Goal: Find specific page/section: Locate a particular part of the current website

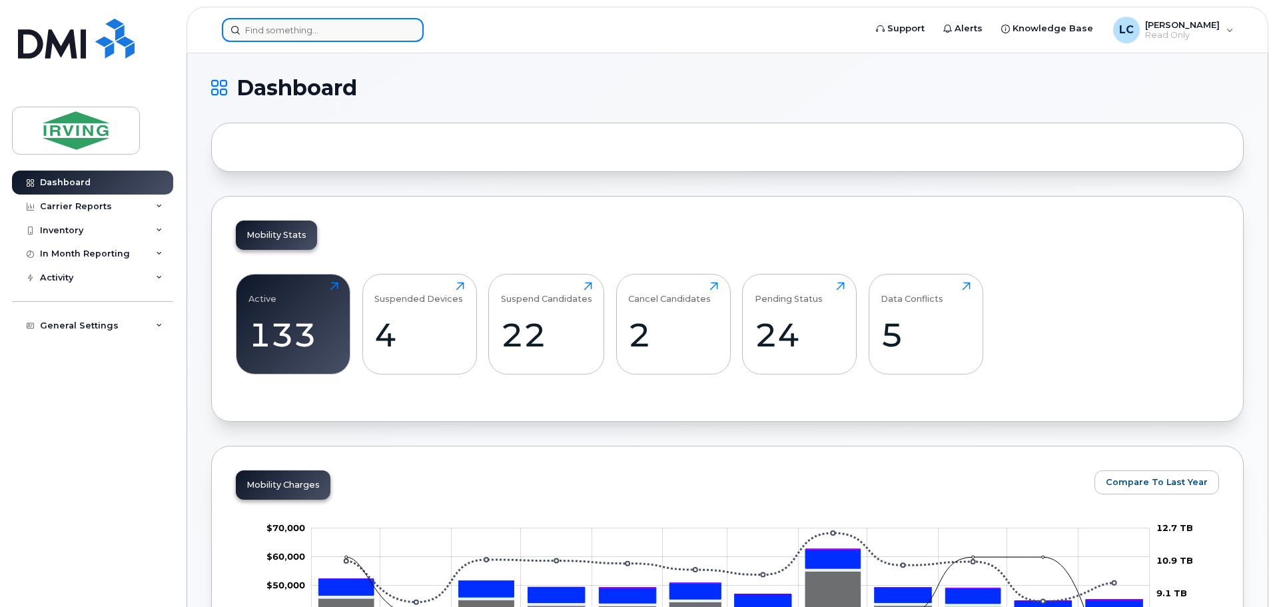
click at [289, 39] on input at bounding box center [323, 30] width 202 height 24
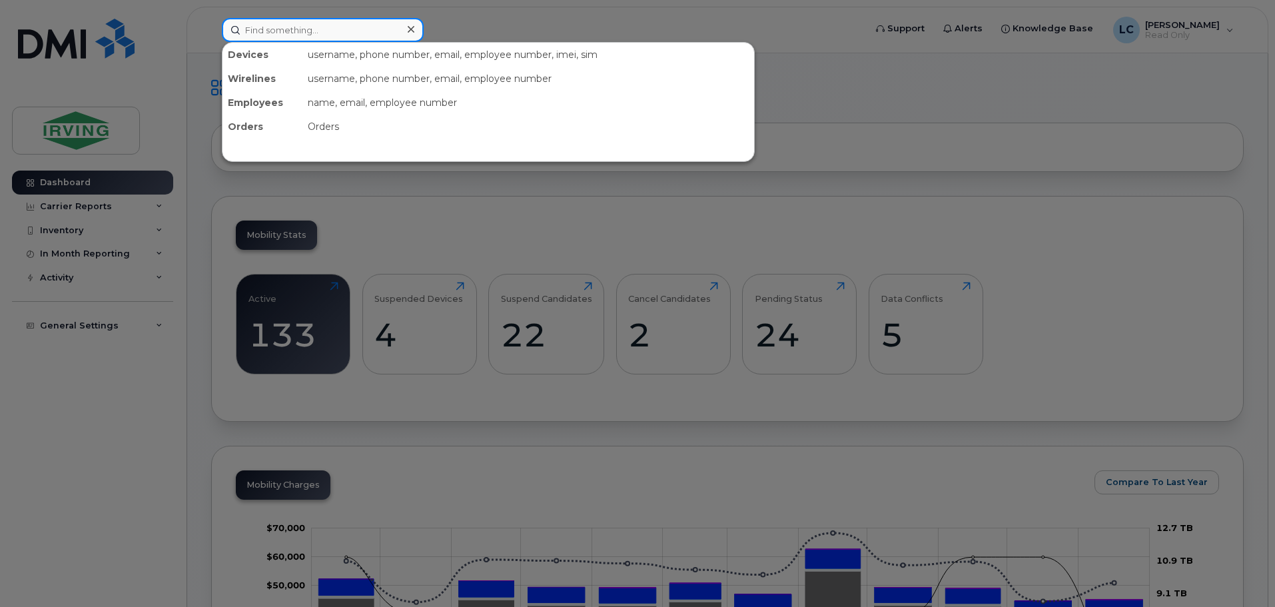
click at [298, 21] on input at bounding box center [323, 30] width 202 height 24
click at [278, 40] on input at bounding box center [323, 30] width 202 height 24
paste input "359938610819680"
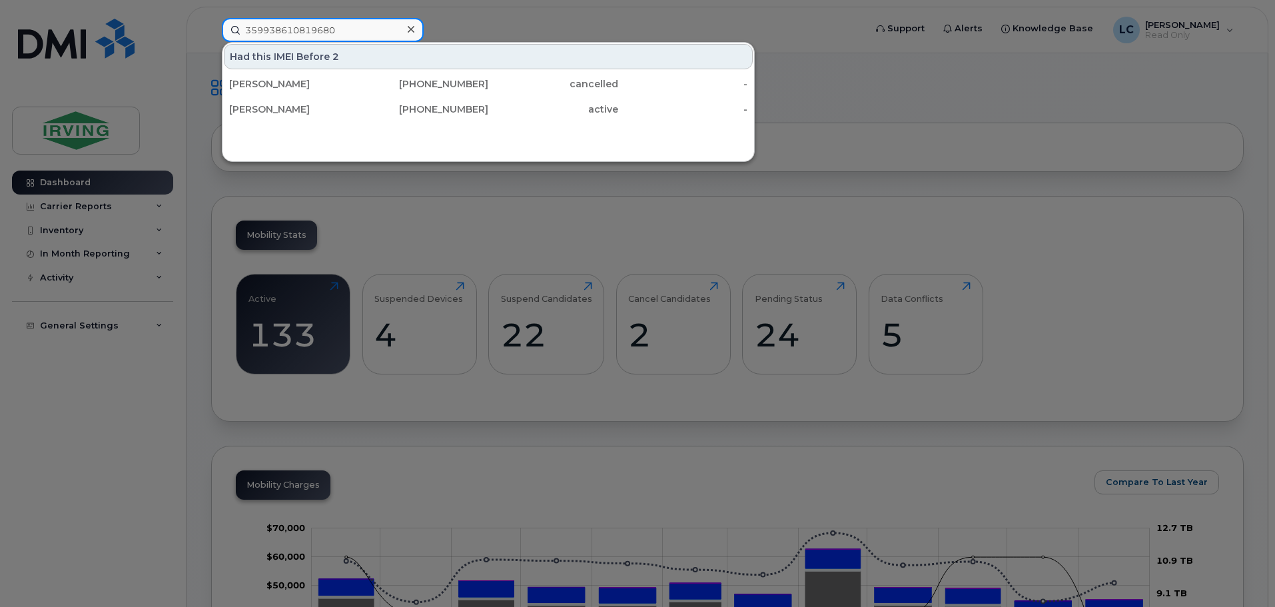
click at [319, 28] on input "359938610819680" at bounding box center [323, 30] width 202 height 24
paste input "0813120455276"
click at [305, 32] on input "350813120455276" at bounding box center [323, 30] width 202 height 24
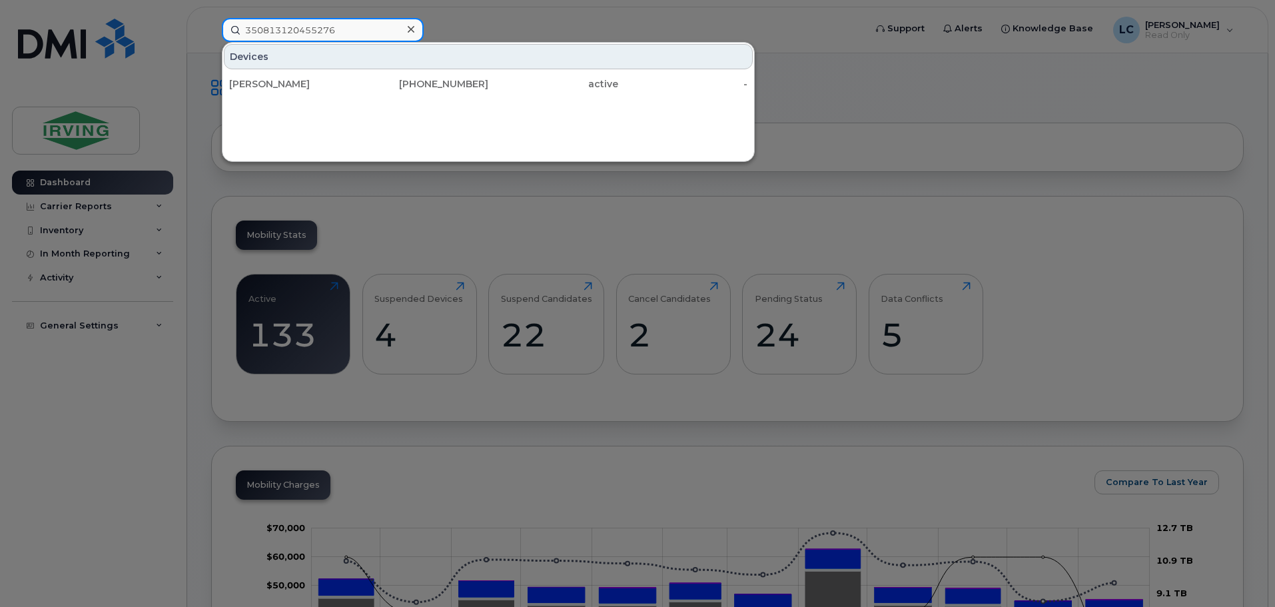
paste input "9938610819680"
click at [290, 32] on input "359938610819680" at bounding box center [323, 30] width 202 height 24
paste input "169051170590"
type input "351690511705900"
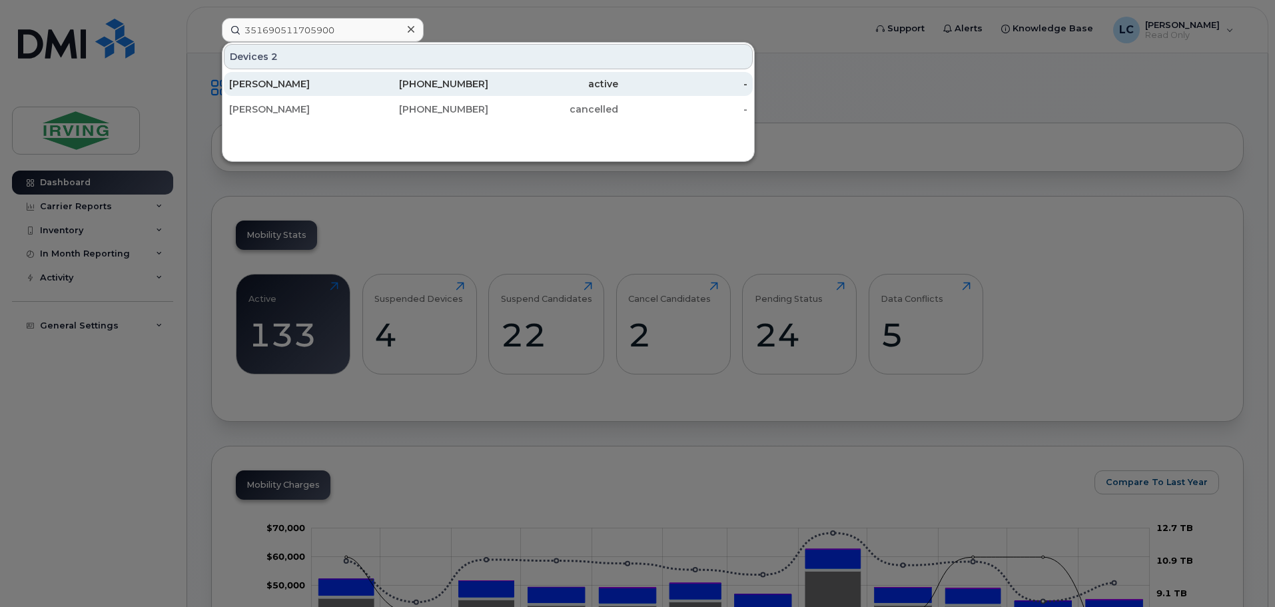
click at [504, 83] on div "active" at bounding box center [553, 83] width 130 height 13
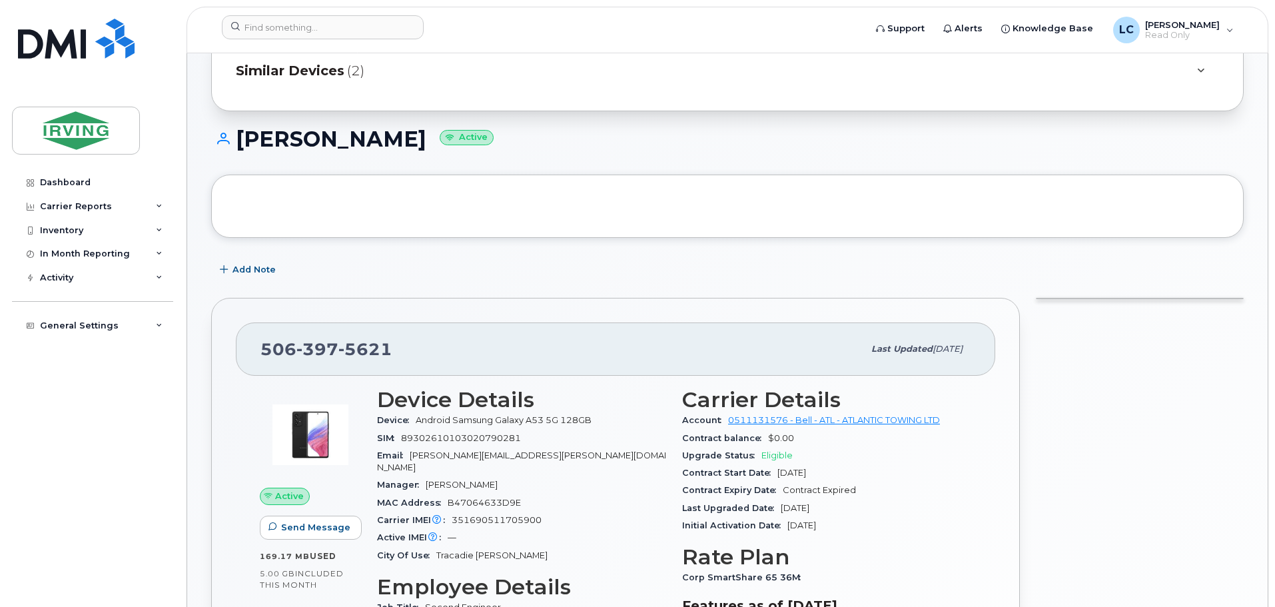
scroll to position [133, 0]
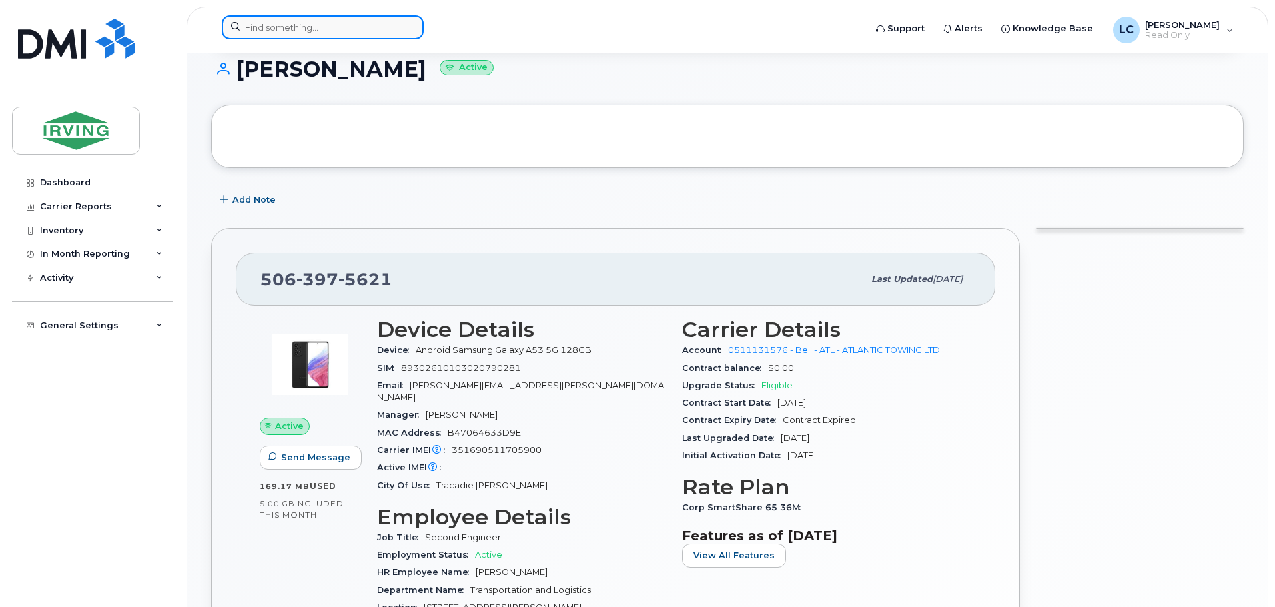
click at [258, 22] on input at bounding box center [323, 27] width 202 height 24
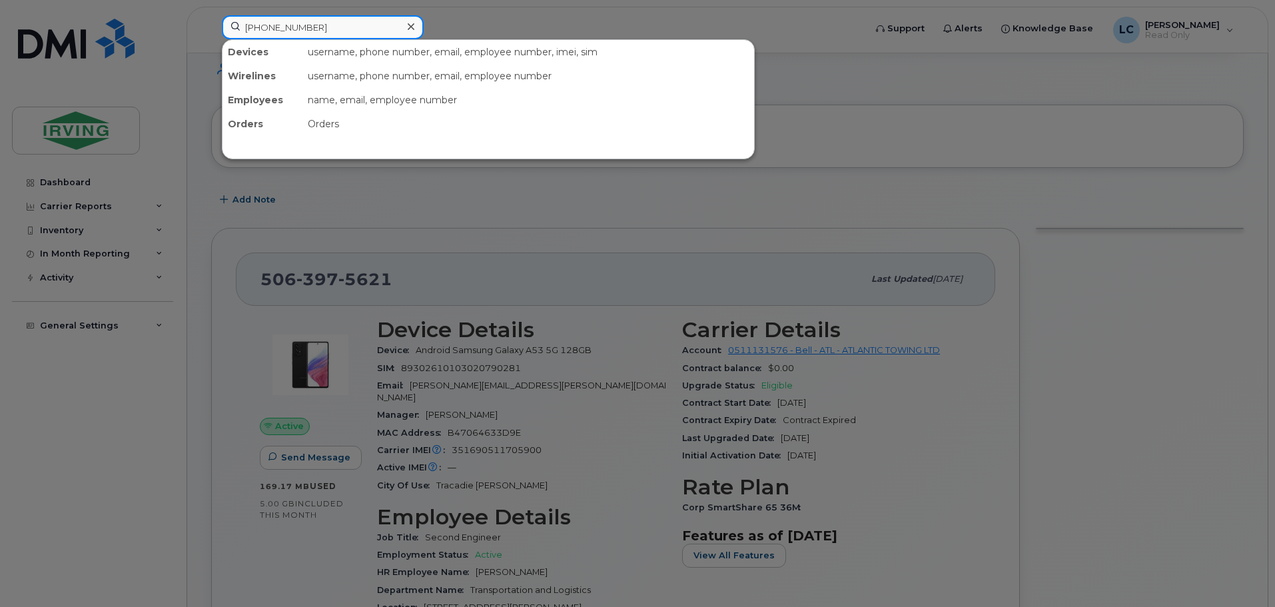
type input "[PHONE_NUMBER]"
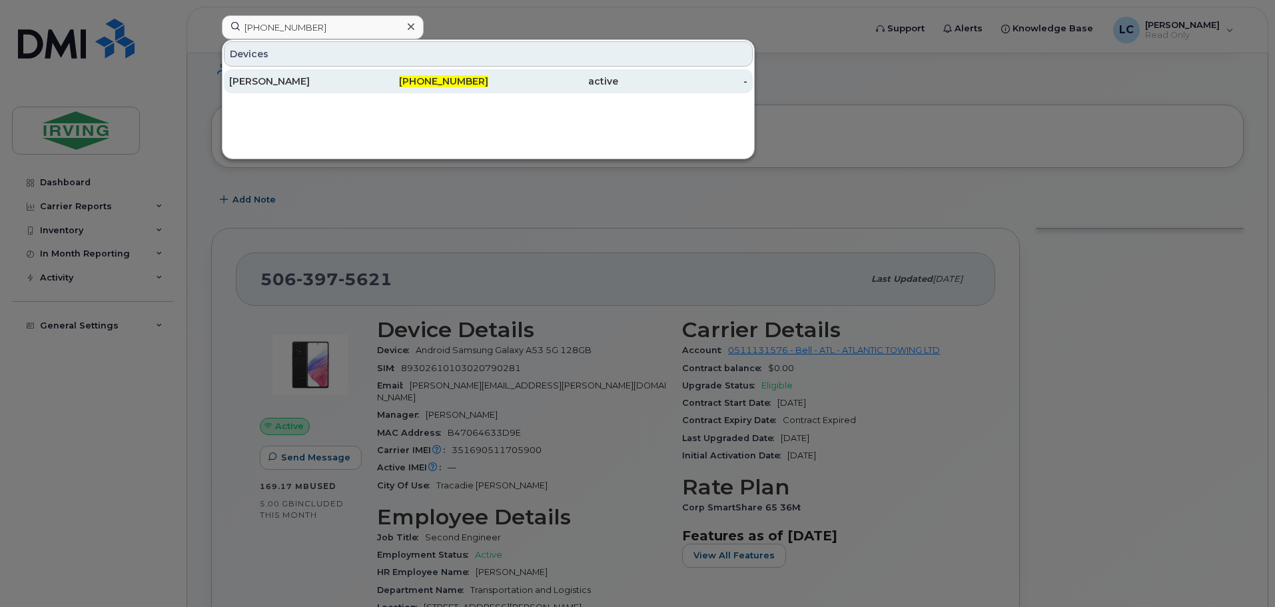
click at [296, 82] on div "[PERSON_NAME]" at bounding box center [294, 81] width 130 height 13
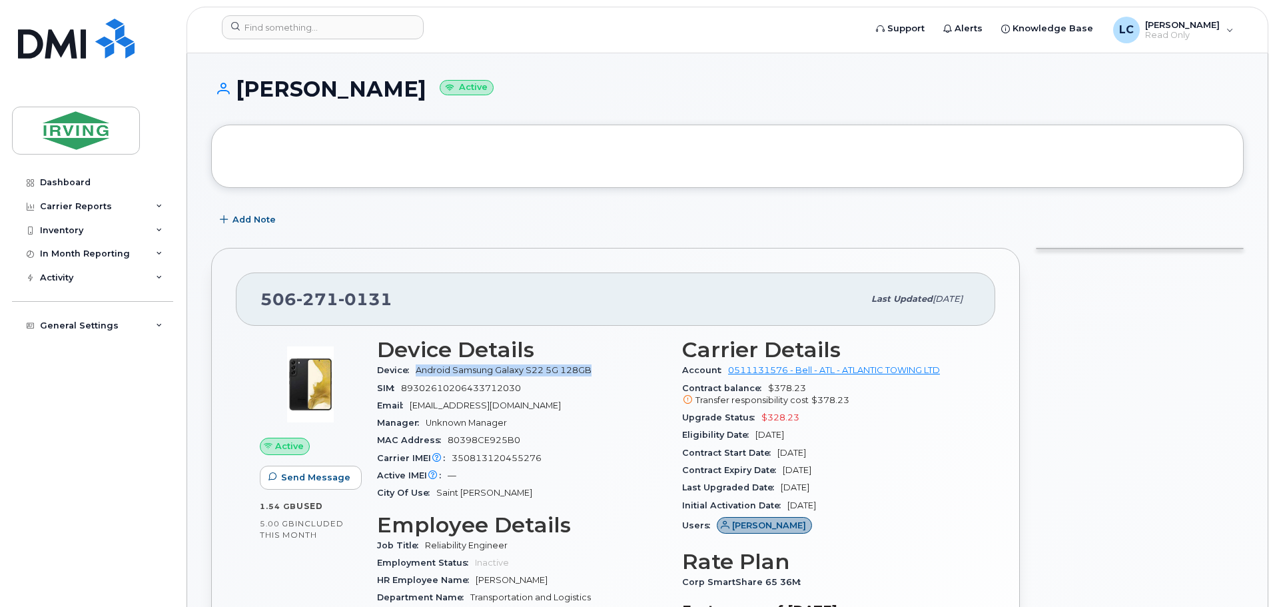
drag, startPoint x: 596, startPoint y: 368, endPoint x: 420, endPoint y: 375, distance: 176.7
click at [420, 375] on div "Device Android Samsung Galaxy S22 5G 128GB" at bounding box center [521, 370] width 289 height 17
copy span "Android Samsung Galaxy S22 5G 128GB"
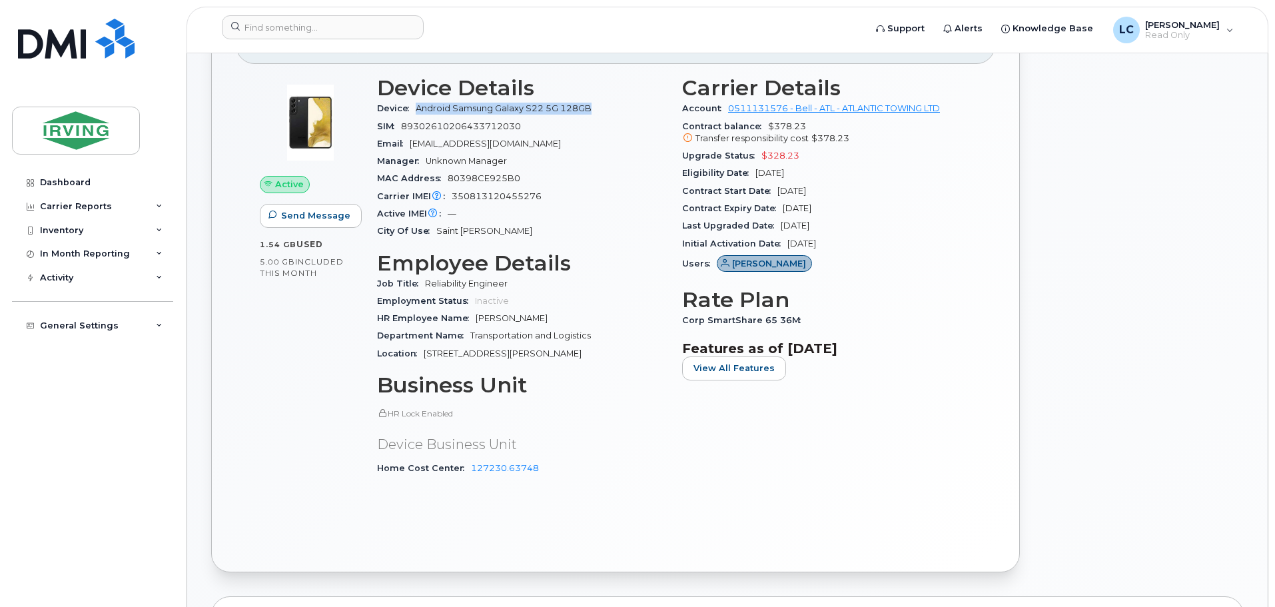
scroll to position [266, 0]
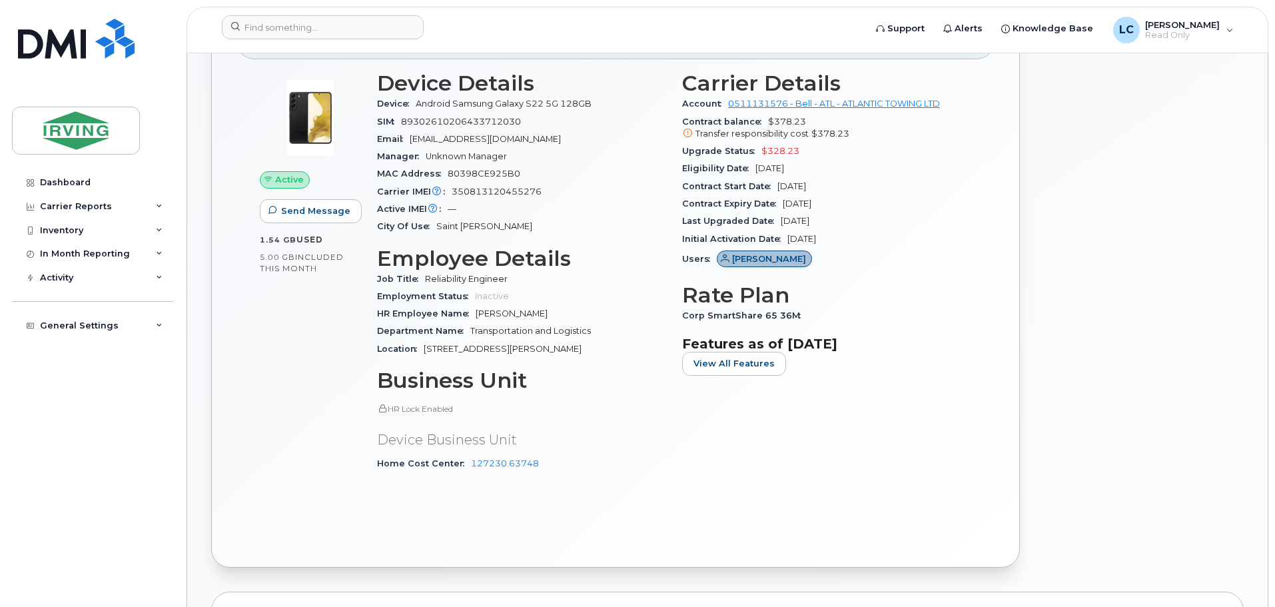
click at [377, 105] on span "Device" at bounding box center [396, 104] width 39 height 10
drag, startPoint x: 372, startPoint y: 101, endPoint x: 553, endPoint y: 117, distance: 181.9
click at [553, 117] on div "Device Details Device Android Samsung Galaxy S22 5G 128GB SIM [TECHNICAL_ID] Em…" at bounding box center [521, 277] width 305 height 428
copy section "Device Android Samsung Galaxy S22 5G 128GB SIM [TECHNICAL_ID]"
drag, startPoint x: 550, startPoint y: 190, endPoint x: 380, endPoint y: 191, distance: 169.9
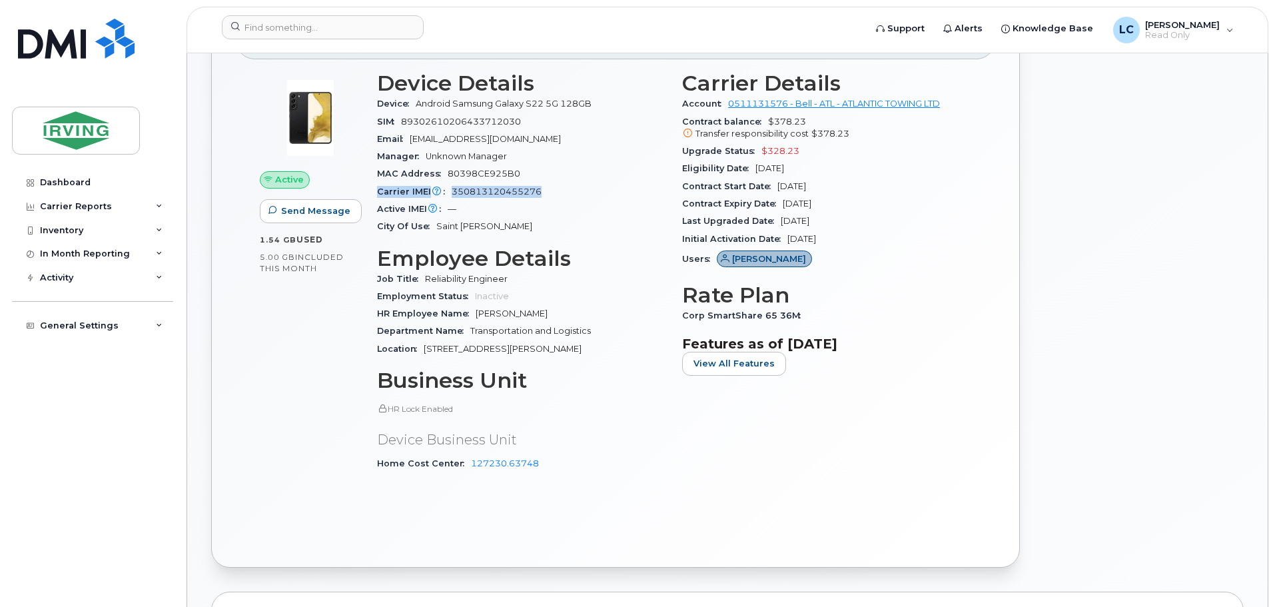
click at [380, 191] on div "Carrier IMEI Carrier IMEI is reported during the last billing cycle or change o…" at bounding box center [521, 191] width 289 height 17
copy div "Carrier IMEI Carrier IMEI is reported during the last billing cycle or change o…"
drag, startPoint x: 530, startPoint y: 466, endPoint x: 467, endPoint y: 465, distance: 63.3
click at [467, 465] on div "Home Cost Center 127230.63748" at bounding box center [521, 463] width 289 height 17
copy link "127230.63748"
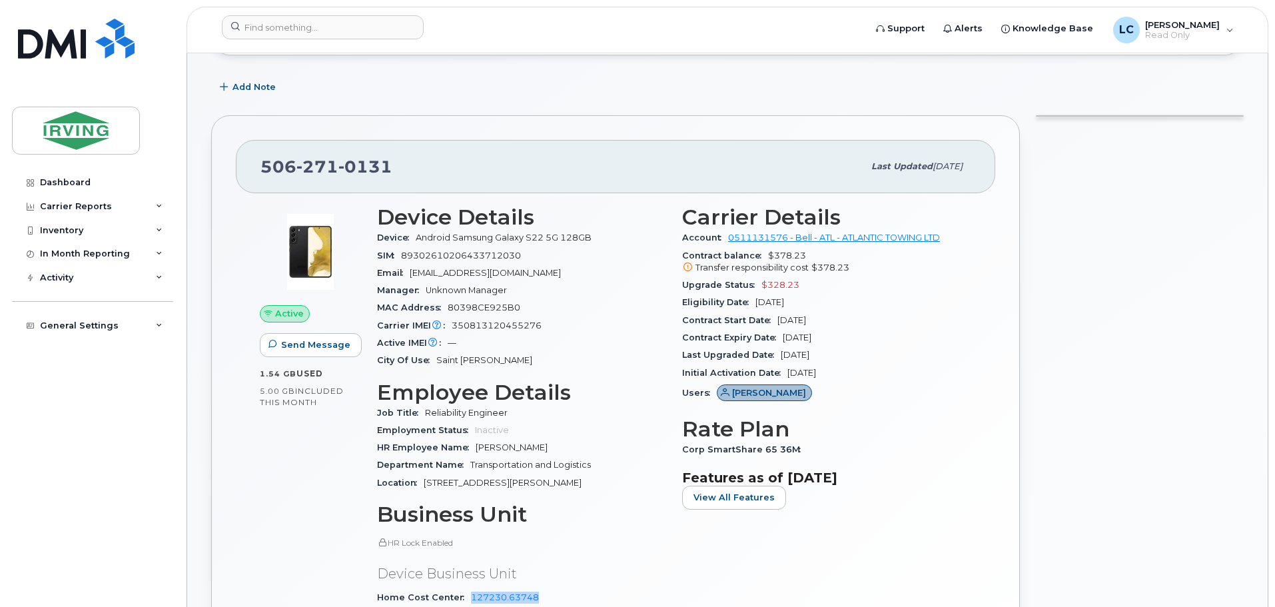
scroll to position [0, 0]
